Goal: Navigation & Orientation: Find specific page/section

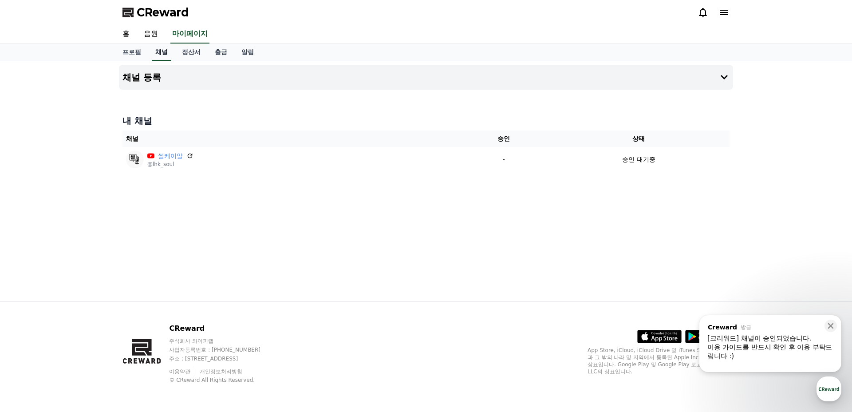
click at [155, 48] on link "채널" at bounding box center [162, 52] width 20 height 17
click at [209, 60] on link "출금" at bounding box center [221, 52] width 27 height 17
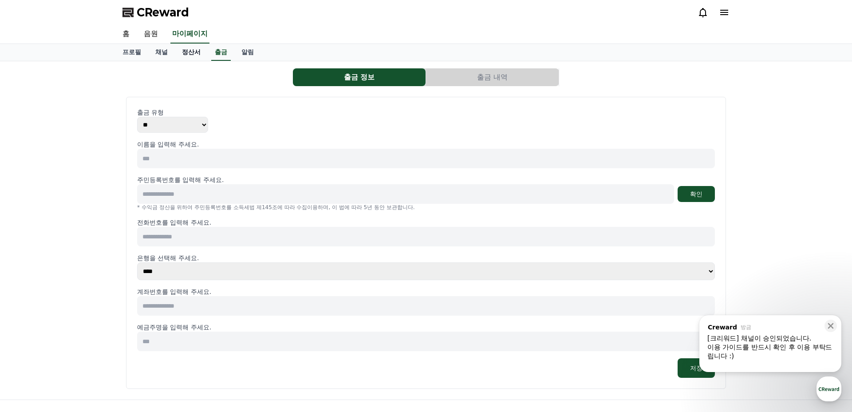
click at [189, 55] on link "정산서" at bounding box center [191, 52] width 33 height 17
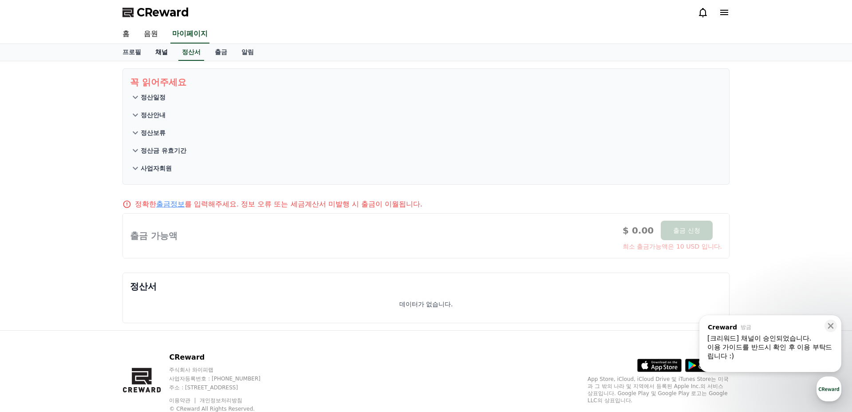
click at [148, 54] on link "채널" at bounding box center [161, 52] width 27 height 17
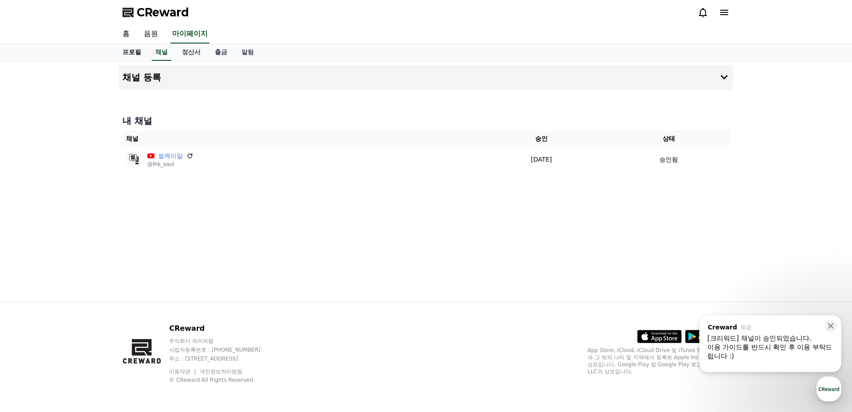
click at [129, 51] on link "프로필" at bounding box center [131, 52] width 33 height 17
select select "**********"
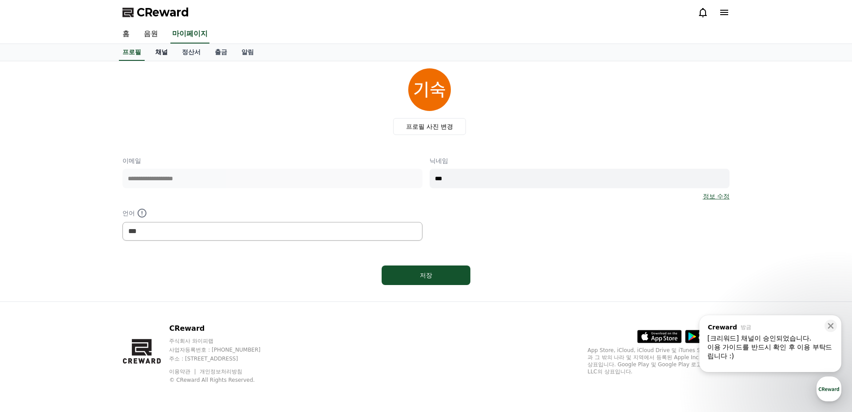
click at [160, 53] on link "채널" at bounding box center [161, 52] width 27 height 17
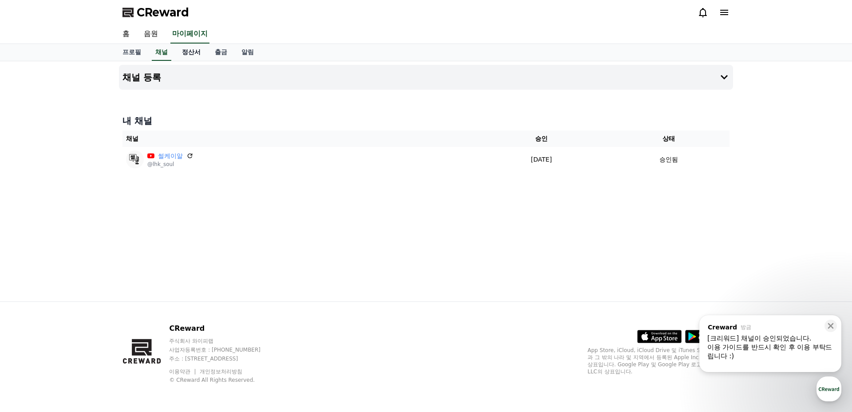
click at [191, 54] on link "정산서" at bounding box center [191, 52] width 33 height 17
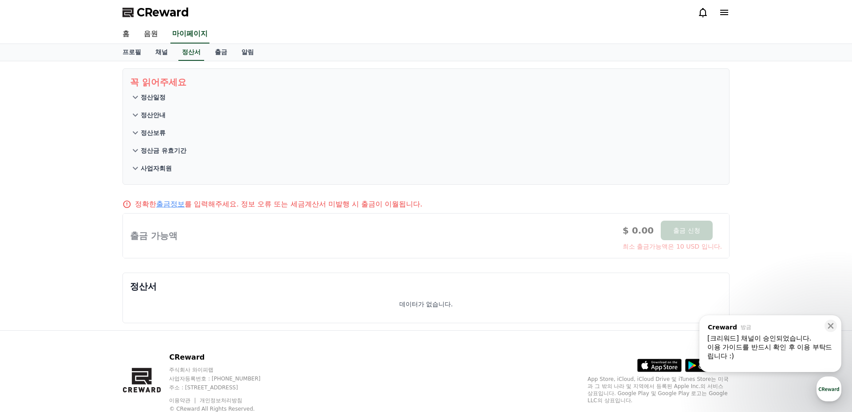
drag, startPoint x: 255, startPoint y: 146, endPoint x: 427, endPoint y: 163, distance: 172.6
click at [425, 162] on section "꼭 읽어주세요 정산일정 정산안내 정산보류 정산금 유효기간 사업자회원" at bounding box center [425, 126] width 607 height 116
click at [774, 334] on div "[크리워드] 채널이 승인되었습니다." at bounding box center [770, 338] width 126 height 9
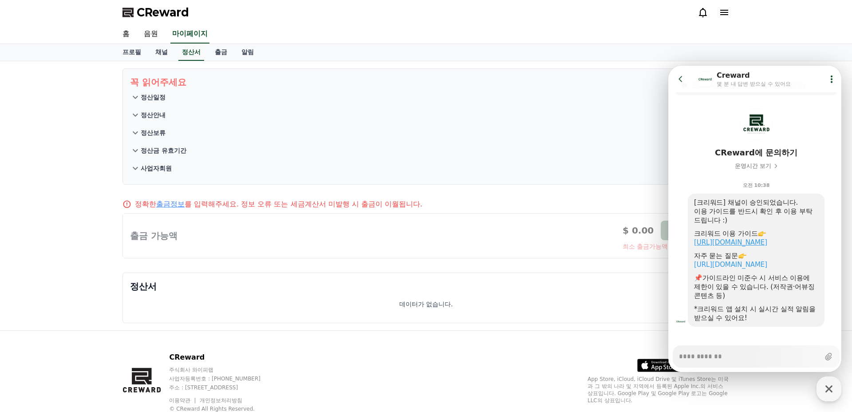
scroll to position [29, 0]
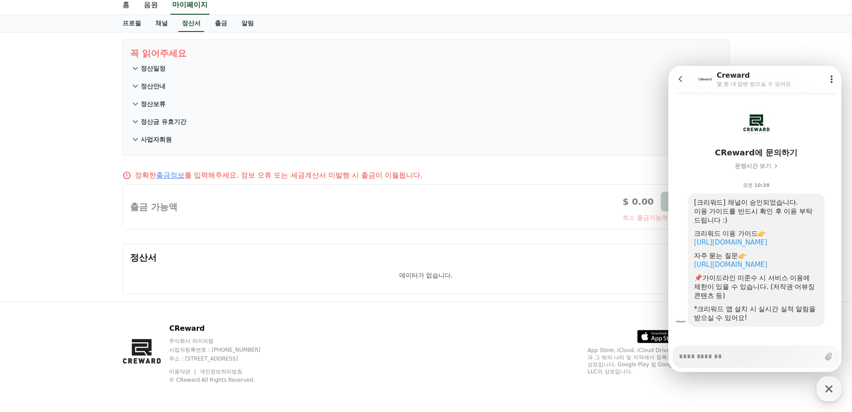
type textarea "*"
